Goal: Information Seeking & Learning: Learn about a topic

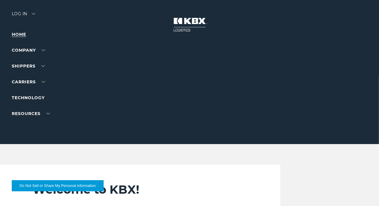
click at [16, 34] on link "Home" at bounding box center [19, 34] width 14 height 5
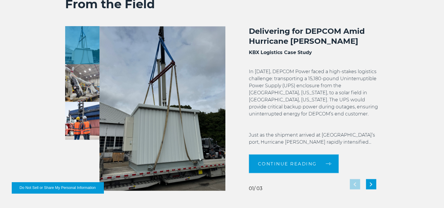
scroll to position [966, 0]
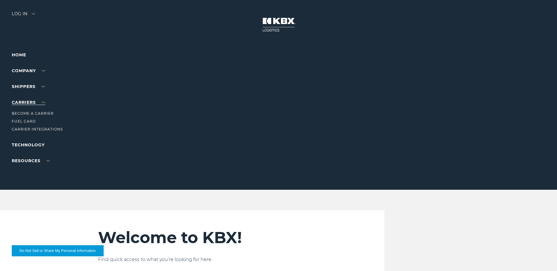
click at [41, 101] on link "Carriers" at bounding box center [28, 102] width 33 height 5
click at [22, 91] on link "Careers" at bounding box center [21, 89] width 19 height 4
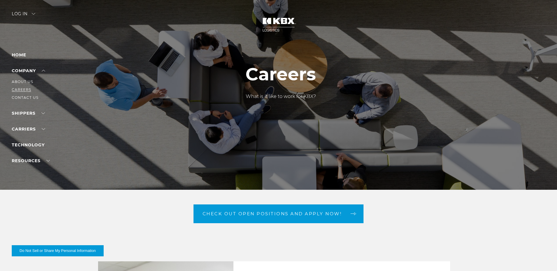
click at [21, 90] on link "Careers" at bounding box center [21, 89] width 19 height 4
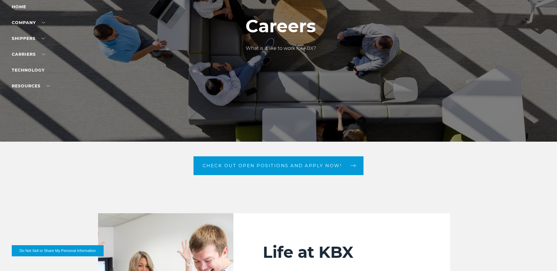
scroll to position [59, 0]
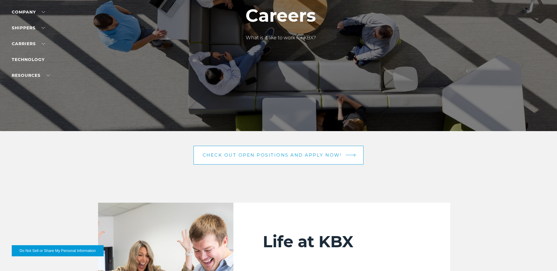
click at [293, 153] on span "Check out open positions and apply now!" at bounding box center [272, 155] width 139 height 4
